Goal: Task Accomplishment & Management: Use online tool/utility

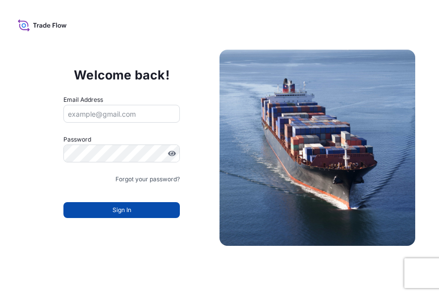
type input "[EMAIL_ADDRESS][DOMAIN_NAME]"
click at [114, 215] on button "Sign In" at bounding box center [121, 210] width 117 height 16
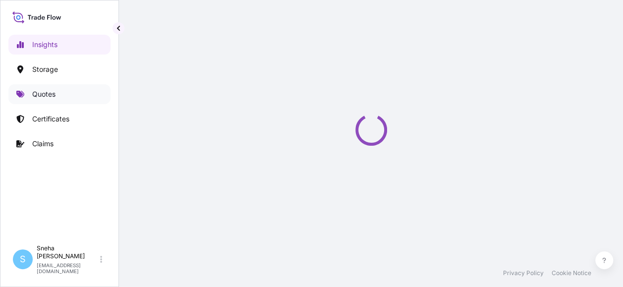
click at [60, 96] on link "Quotes" at bounding box center [59, 94] width 102 height 20
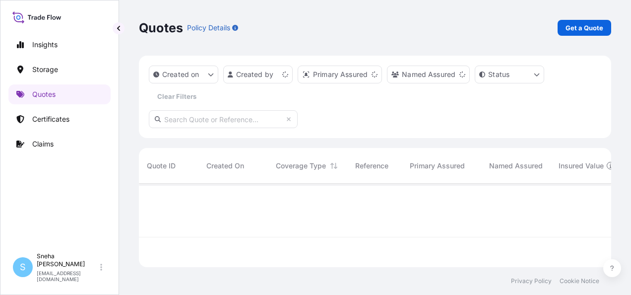
scroll to position [81, 464]
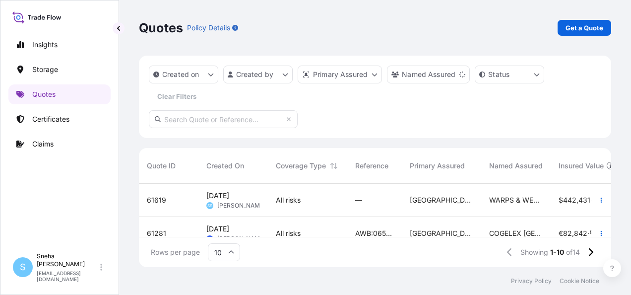
click at [498, 199] on span "WARPS & WEFTS" at bounding box center [516, 200] width 54 height 10
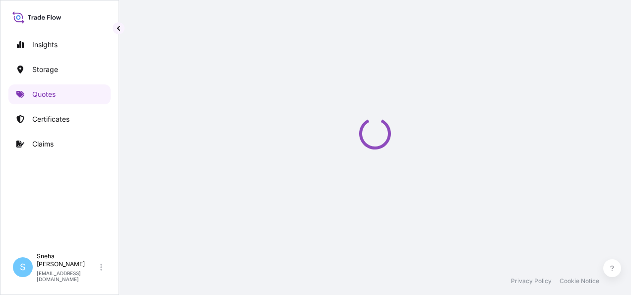
select select "Road / [GEOGRAPHIC_DATA]"
select select "Water"
select select "Road / [GEOGRAPHIC_DATA]"
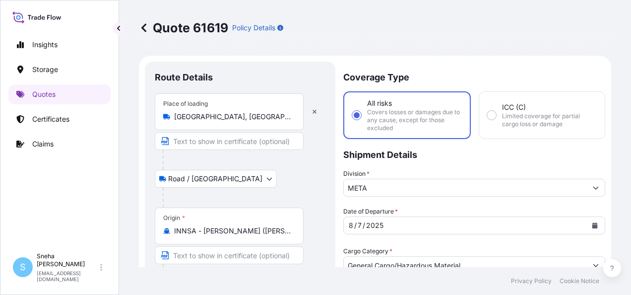
click at [272, 142] on input "Text to appear on certificate" at bounding box center [229, 141] width 149 height 18
